Goal: Task Accomplishment & Management: Manage account settings

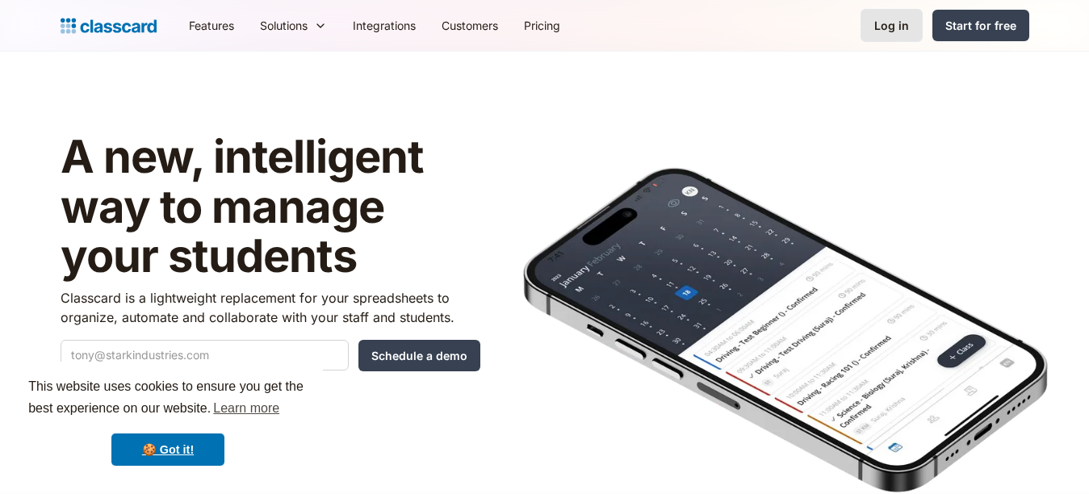
click at [881, 28] on div "Log in" at bounding box center [891, 25] width 35 height 17
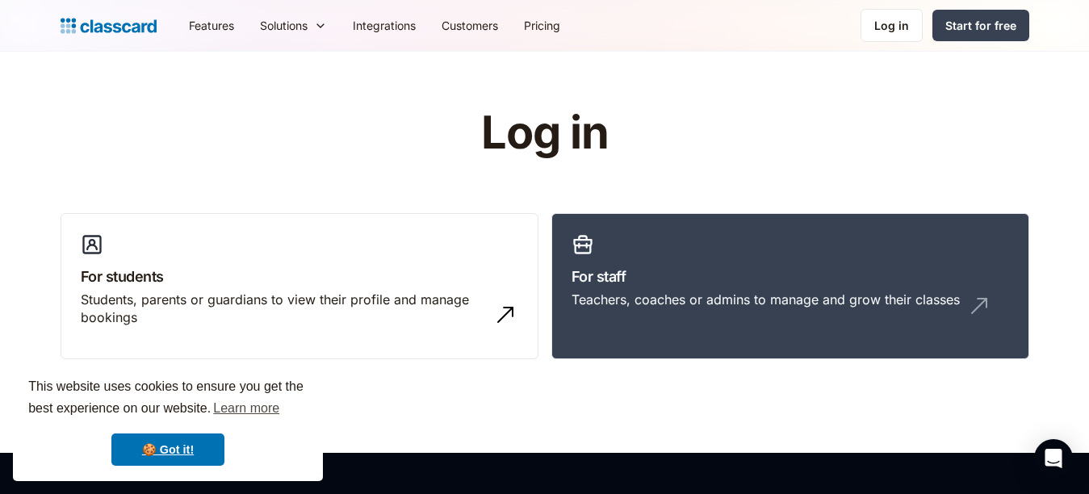
click at [881, 28] on div "Log in" at bounding box center [891, 25] width 35 height 17
